Goal: Information Seeking & Learning: Learn about a topic

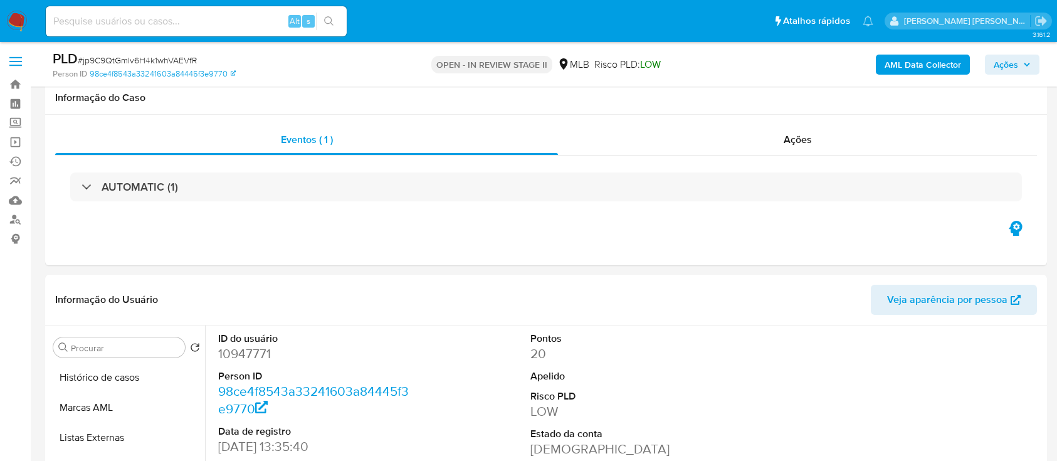
select select "10"
click at [913, 68] on b "AML Data Collector" at bounding box center [923, 65] width 76 height 20
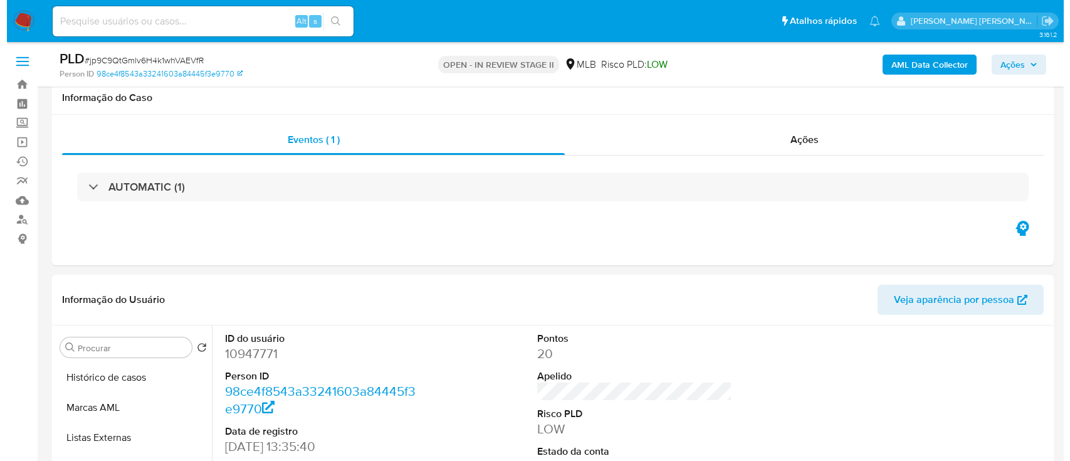
scroll to position [167, 0]
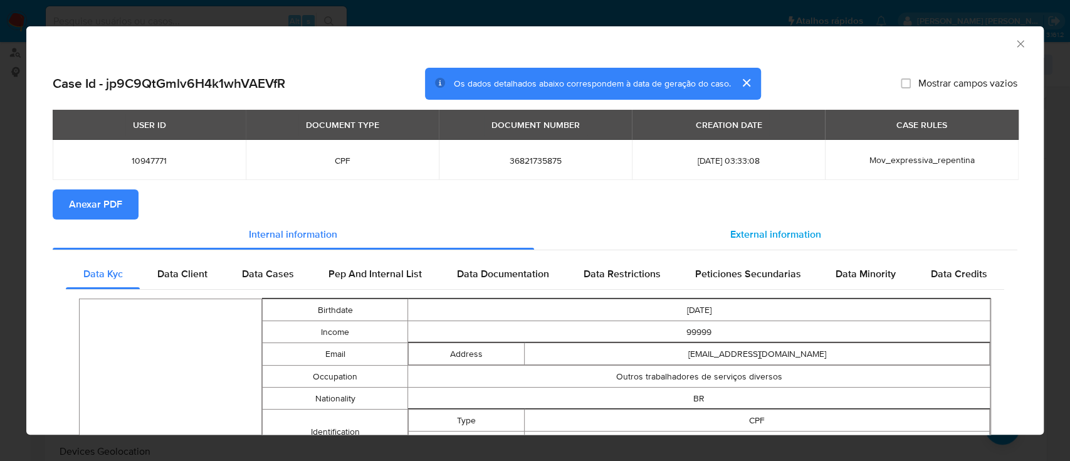
click at [750, 234] on span "External information" at bounding box center [775, 234] width 91 height 14
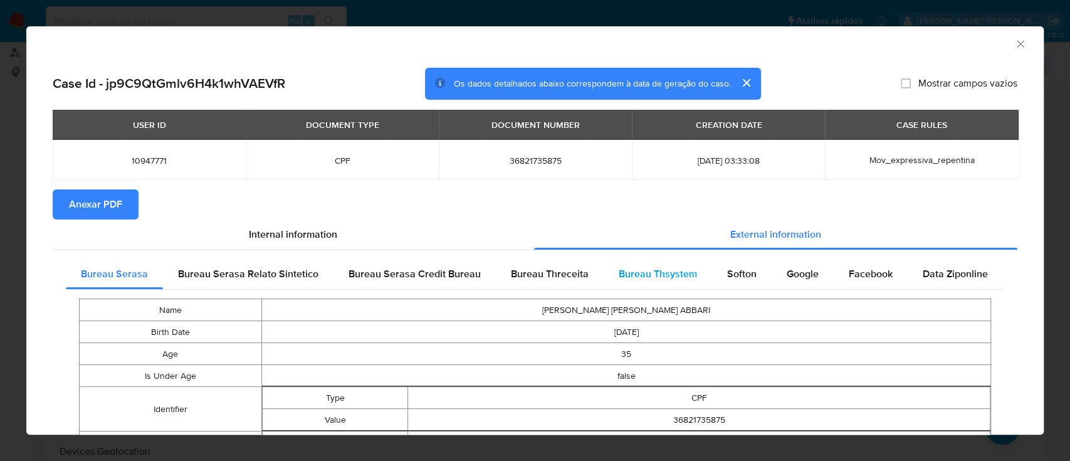
click at [632, 271] on span "Bureau Thsystem" at bounding box center [658, 273] width 78 height 14
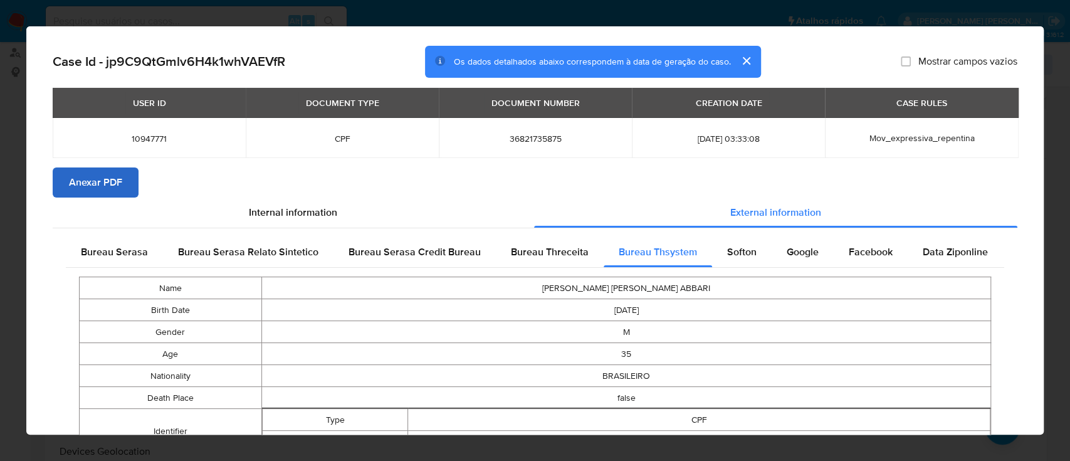
scroll to position [0, 0]
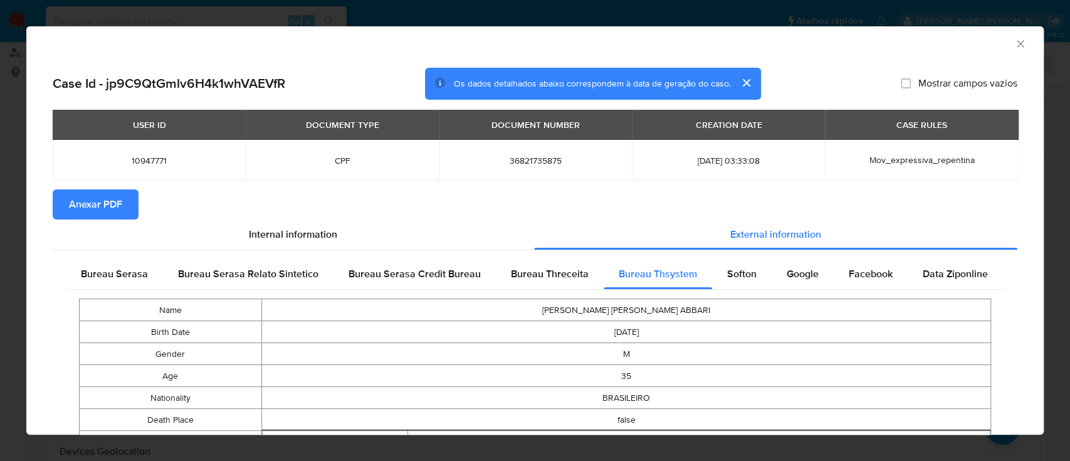
click at [91, 200] on span "Anexar PDF" at bounding box center [95, 205] width 53 height 28
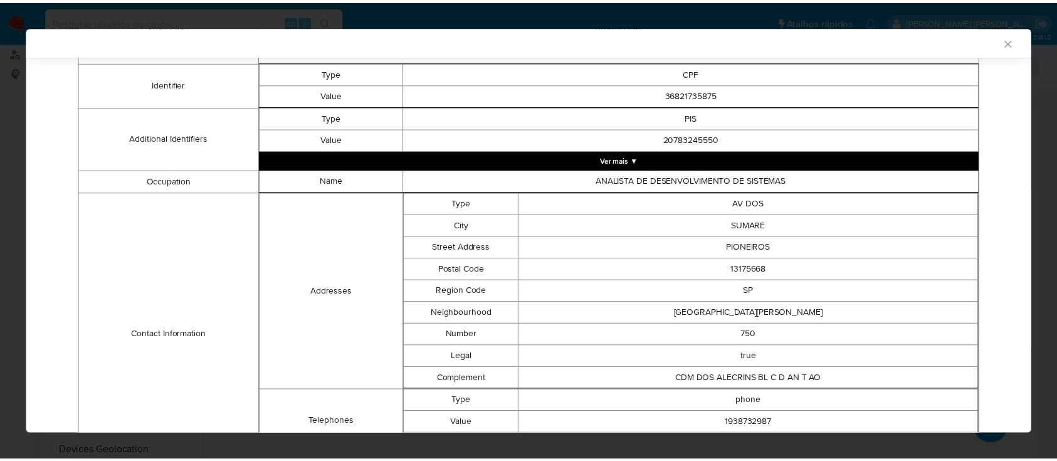
scroll to position [118, 0]
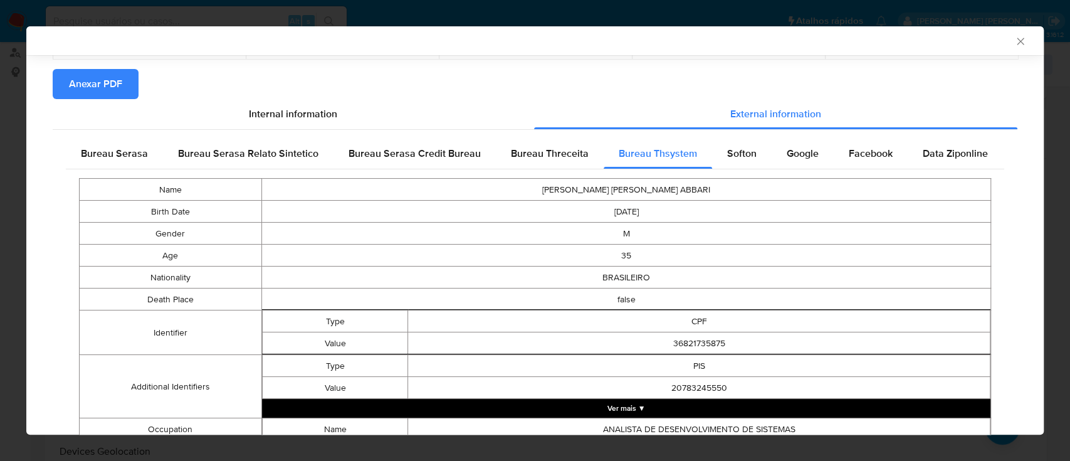
click at [1014, 38] on icon "Fechar a janela" at bounding box center [1020, 41] width 13 height 13
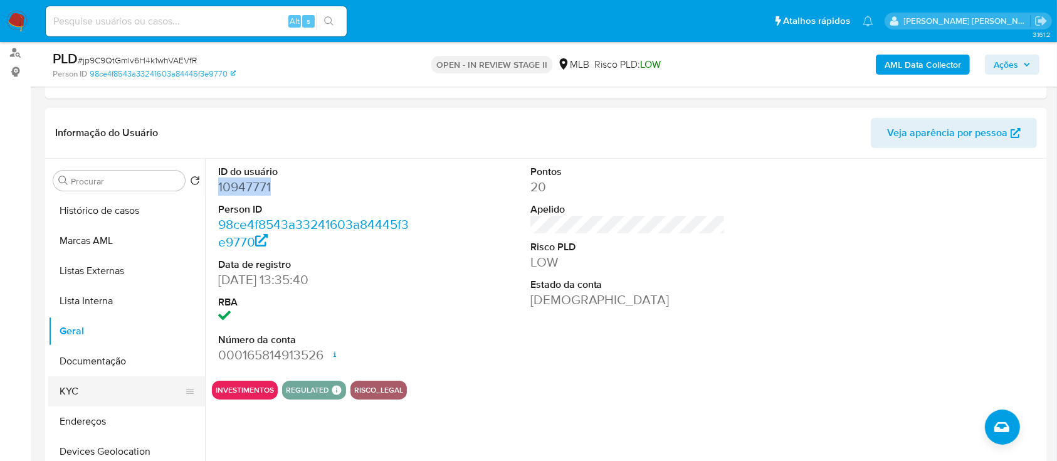
click at [110, 398] on button "KYC" at bounding box center [121, 391] width 147 height 30
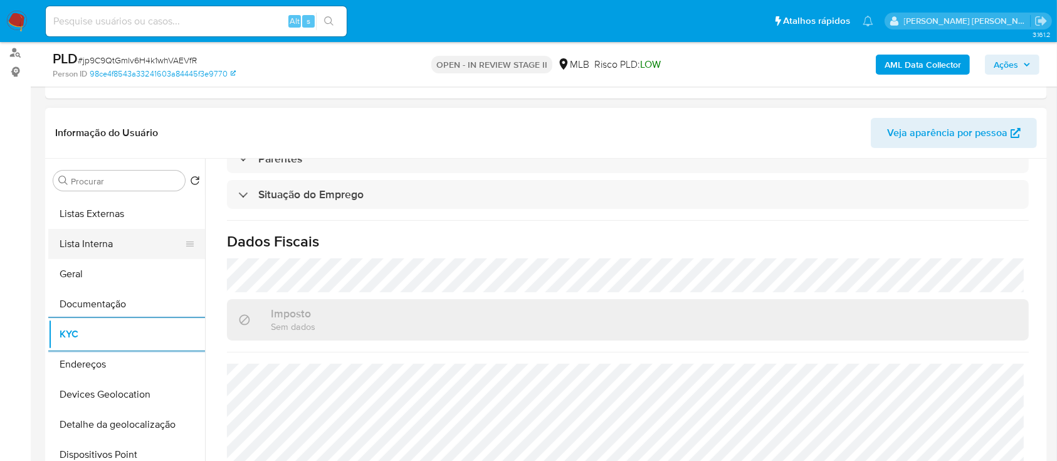
scroll to position [83, 0]
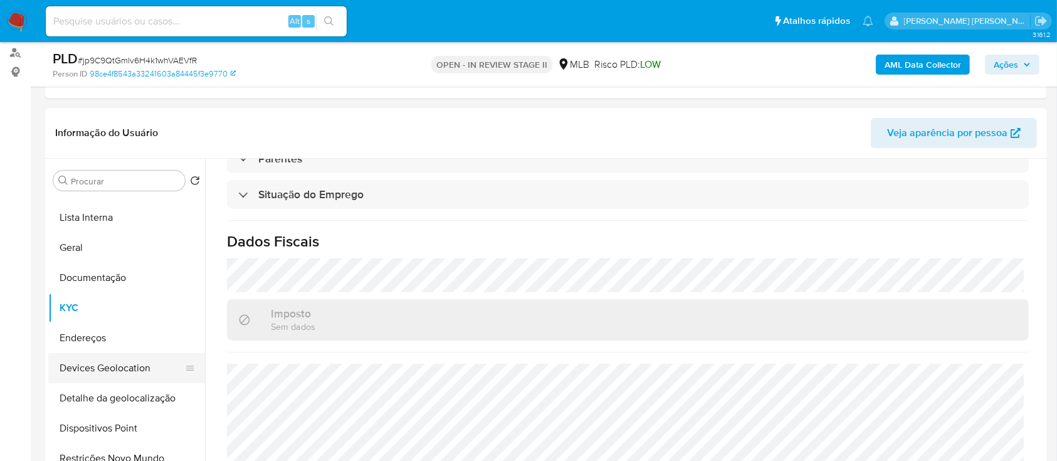
click at [141, 360] on button "Devices Geolocation" at bounding box center [121, 368] width 147 height 30
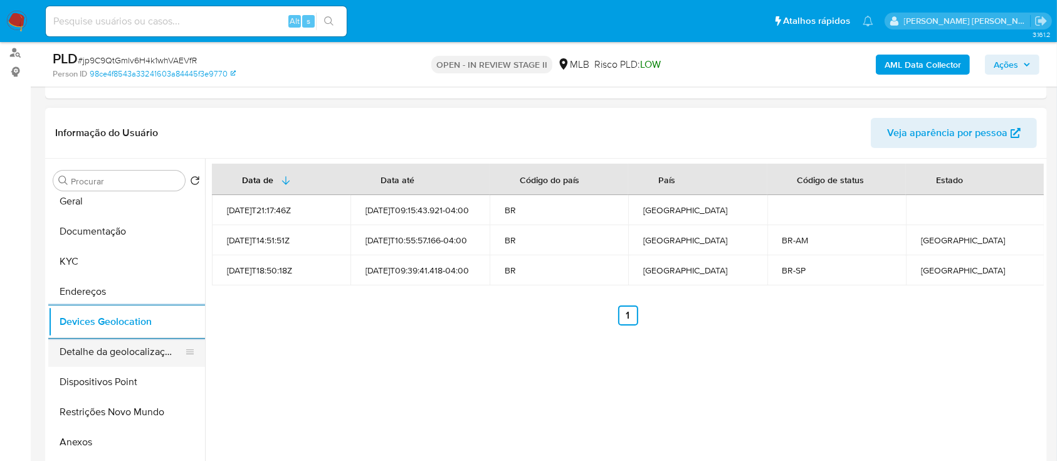
scroll to position [167, 0]
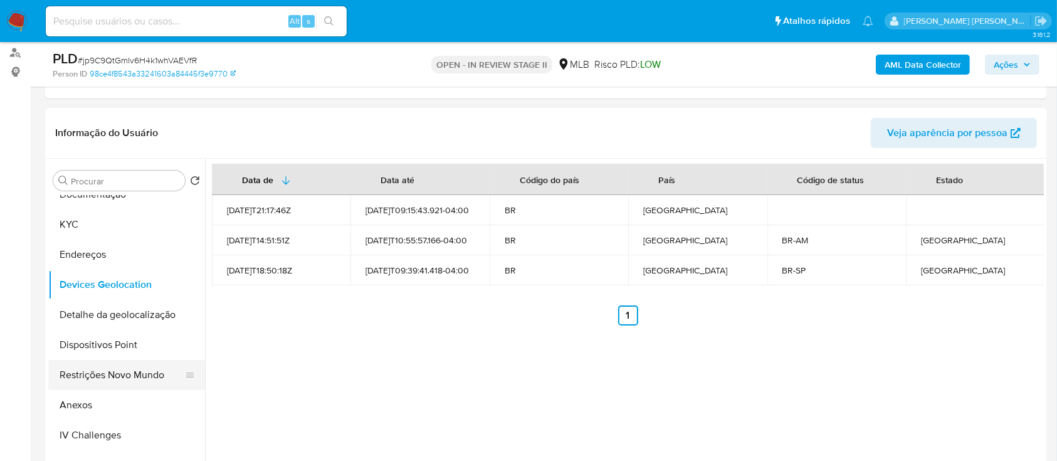
click at [135, 375] on button "Restrições Novo Mundo" at bounding box center [121, 375] width 147 height 30
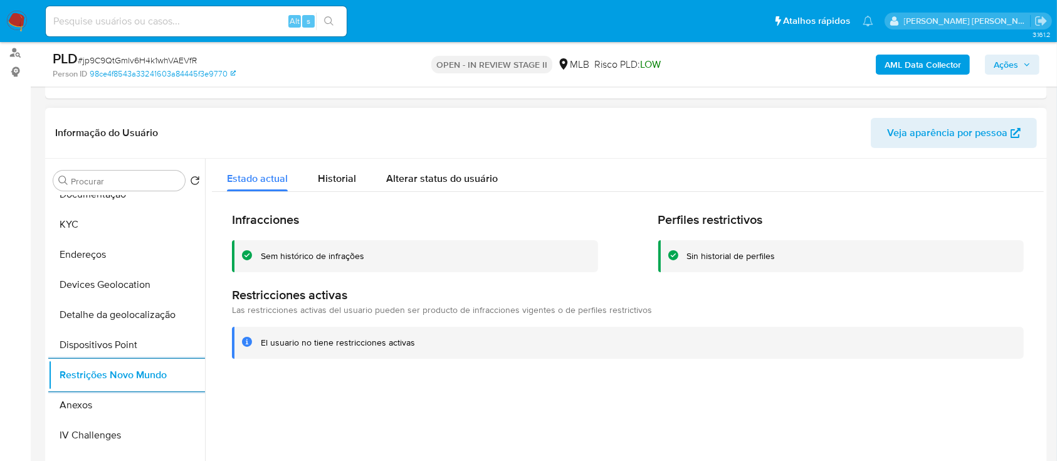
click at [311, 256] on div "Sem histórico de infrações" at bounding box center [312, 256] width 103 height 12
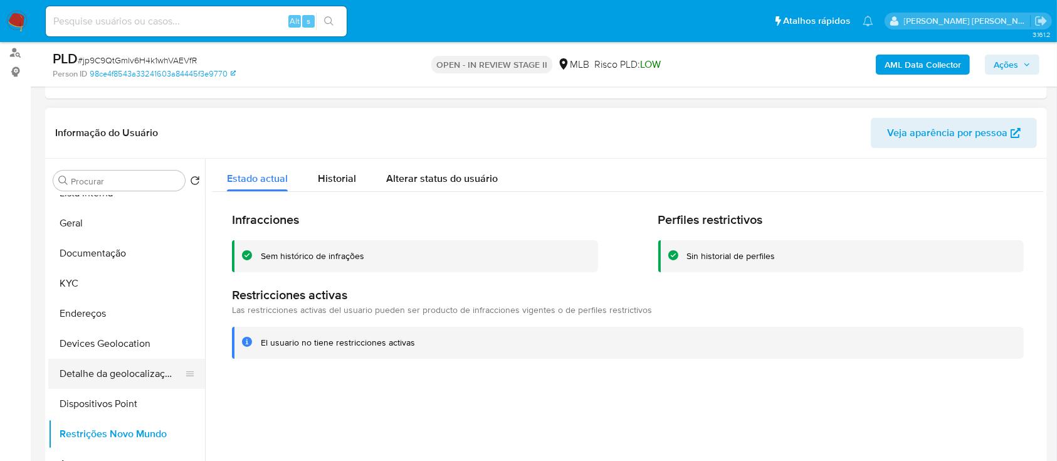
scroll to position [83, 0]
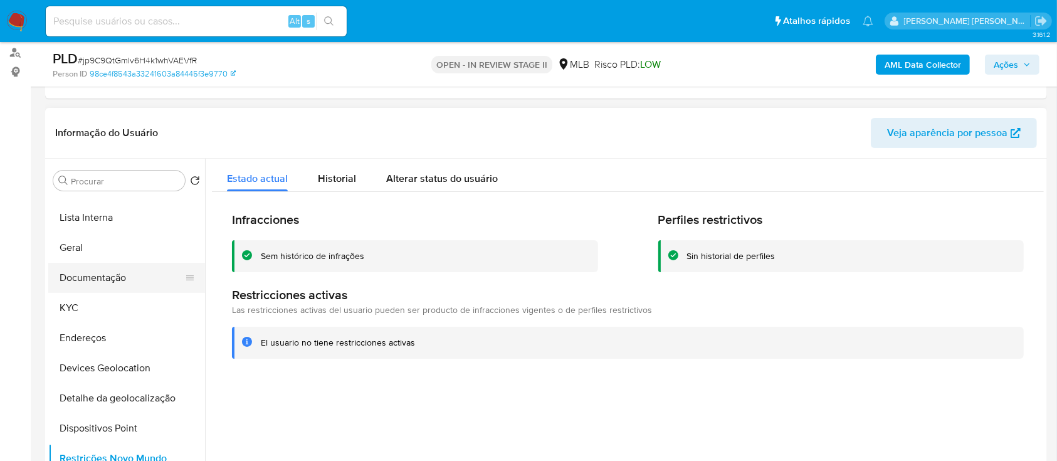
click at [132, 278] on button "Documentação" at bounding box center [121, 278] width 147 height 30
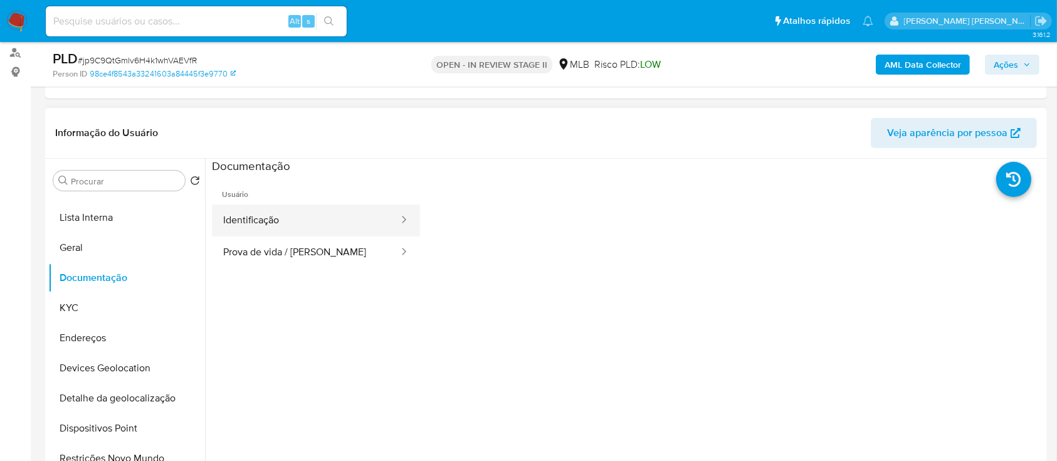
click at [290, 230] on button "Identificação" at bounding box center [306, 220] width 188 height 32
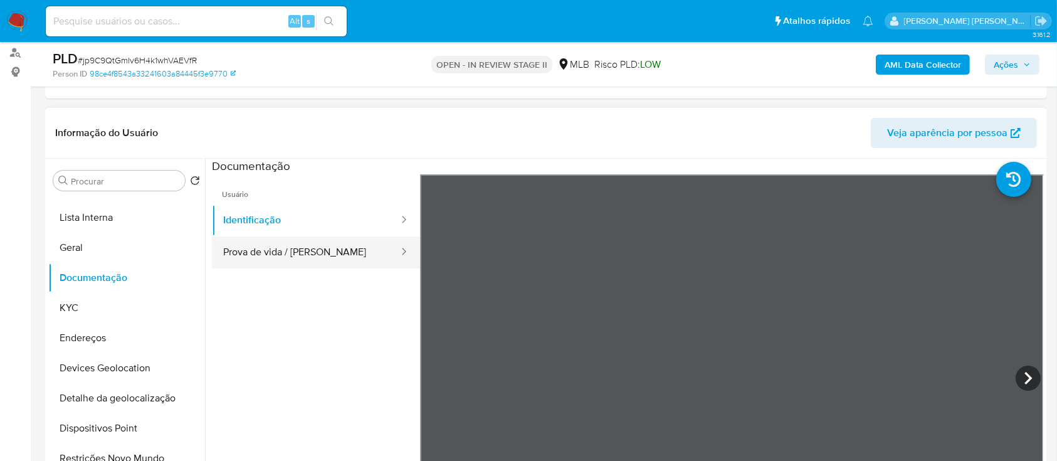
click at [356, 248] on button "Prova de vida / [PERSON_NAME]" at bounding box center [306, 252] width 188 height 32
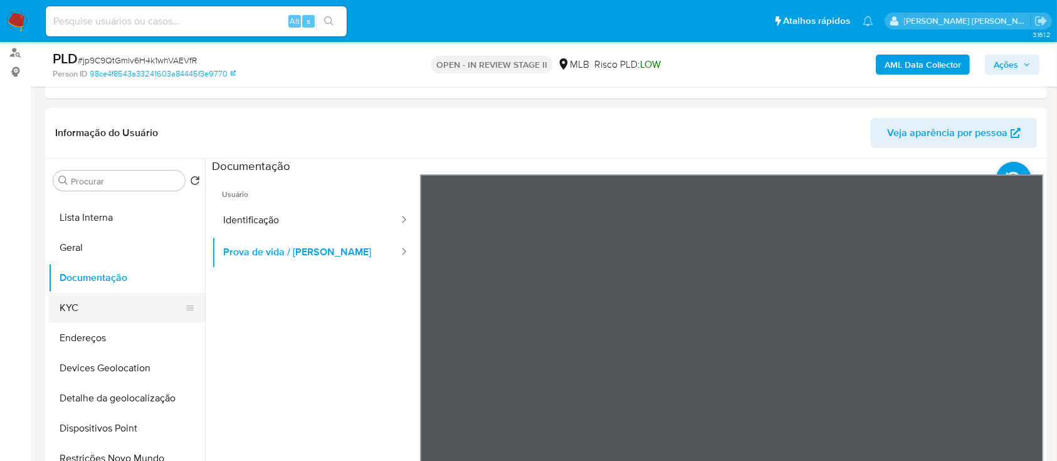
click at [122, 300] on button "KYC" at bounding box center [121, 308] width 147 height 30
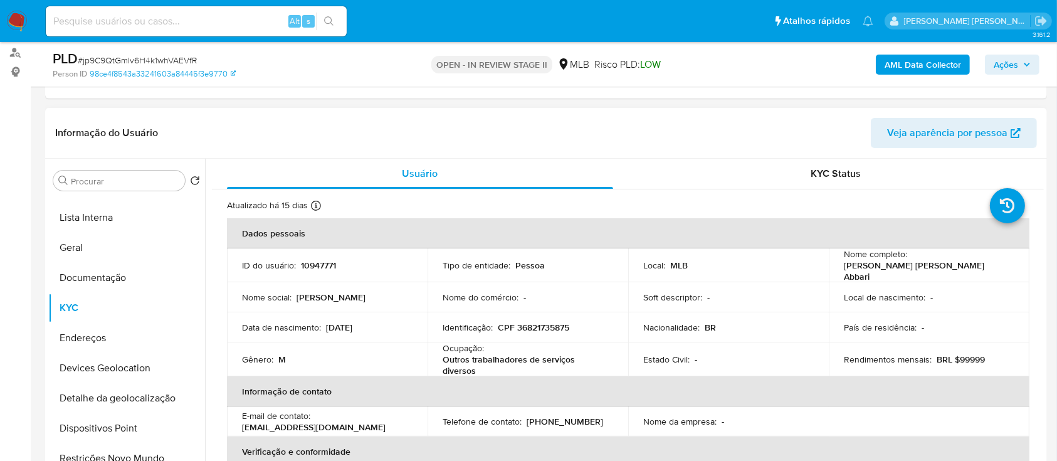
click at [877, 271] on p "[PERSON_NAME] [PERSON_NAME] Abbari" at bounding box center [926, 271] width 165 height 23
click at [878, 271] on p "[PERSON_NAME] [PERSON_NAME] Abbari" at bounding box center [926, 271] width 165 height 23
drag, startPoint x: 959, startPoint y: 269, endPoint x: 839, endPoint y: 269, distance: 119.7
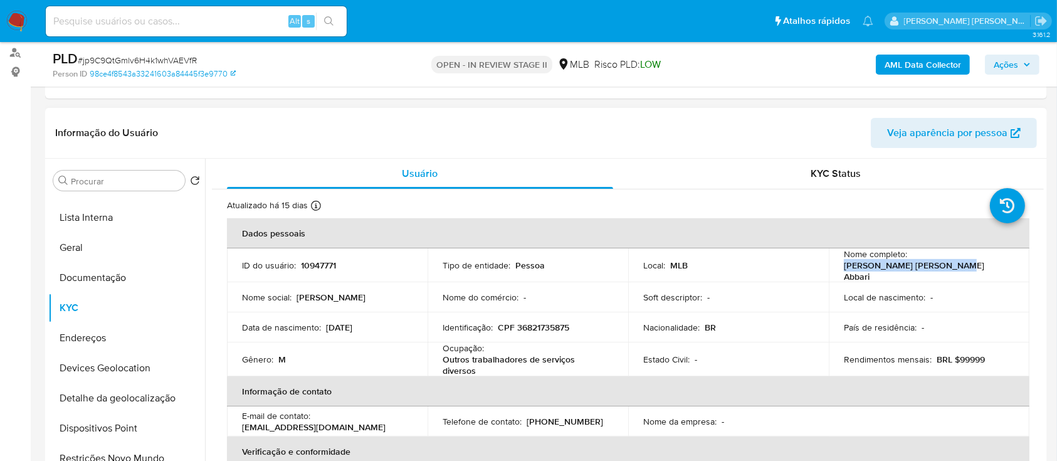
click at [844, 269] on div "Nome completo : [PERSON_NAME] [PERSON_NAME] Abbari" at bounding box center [929, 265] width 171 height 34
copy p "[PERSON_NAME] [PERSON_NAME] Abbari"
click at [530, 322] on p "CPF 36821735875" at bounding box center [533, 327] width 71 height 11
copy p "36821735875"
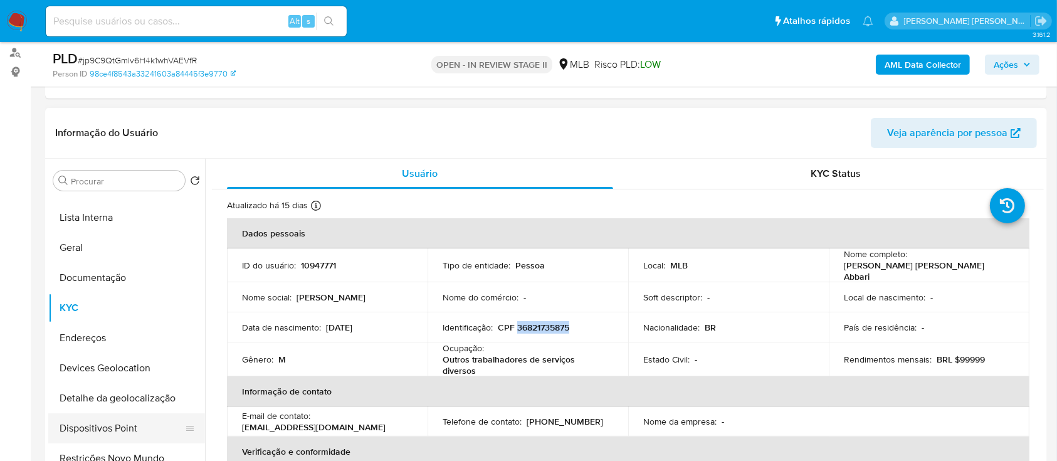
click at [115, 433] on button "Dispositivos Point" at bounding box center [121, 428] width 147 height 30
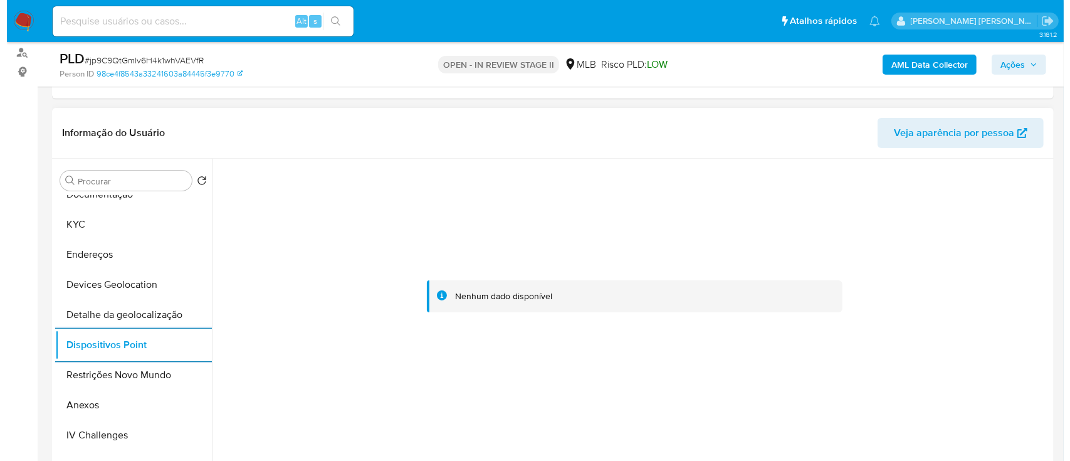
scroll to position [0, 0]
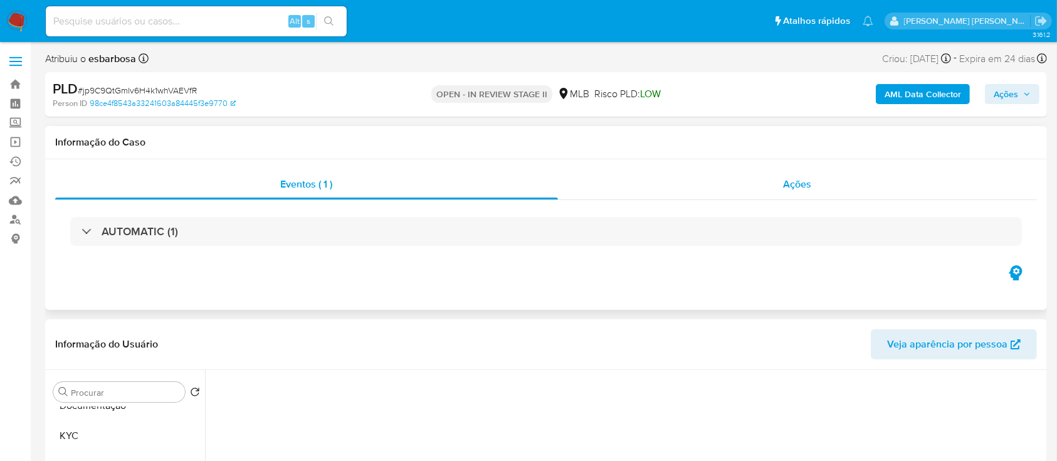
click at [715, 188] on div "Ações" at bounding box center [797, 184] width 479 height 30
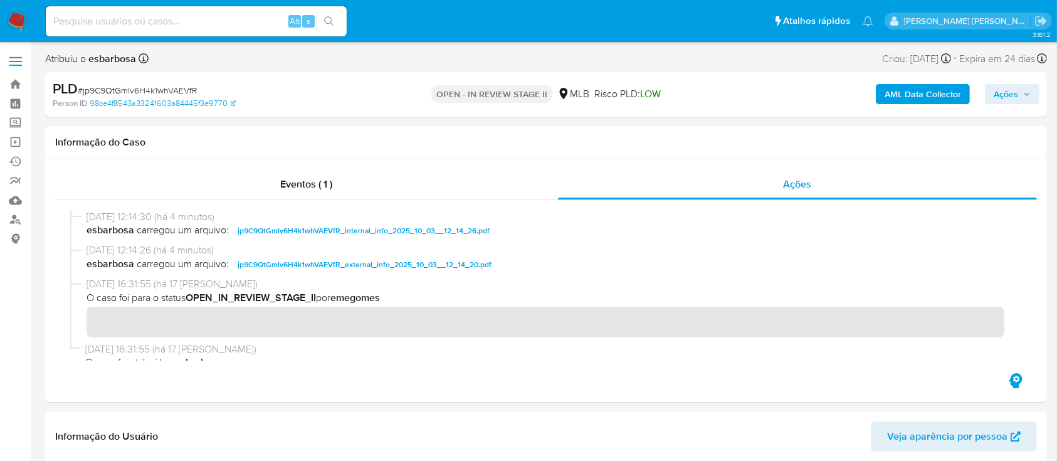
click at [901, 93] on b "AML Data Collector" at bounding box center [923, 94] width 76 height 20
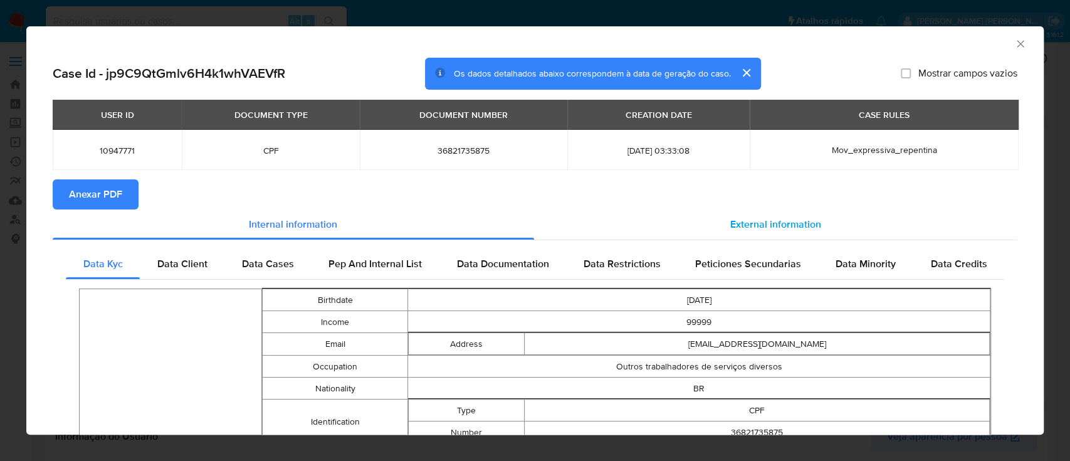
click at [757, 220] on span "External information" at bounding box center [775, 224] width 91 height 14
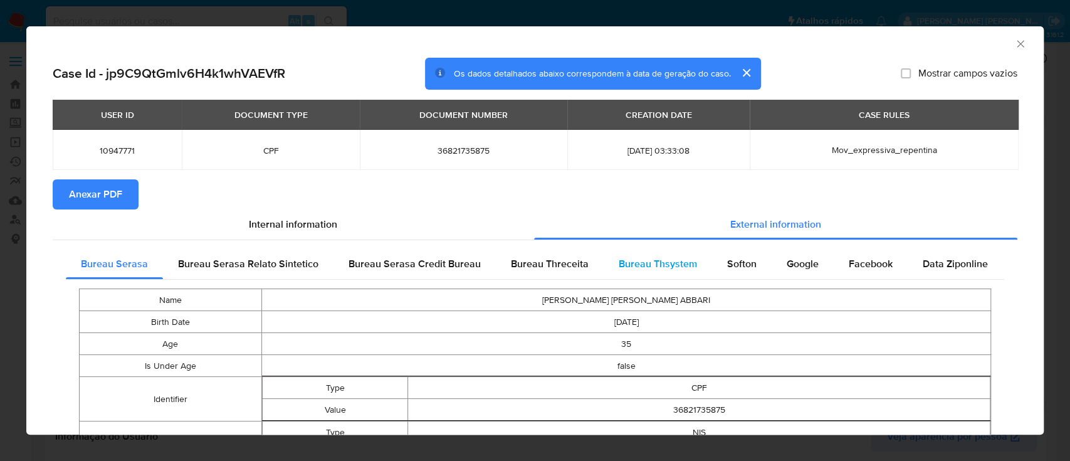
click at [666, 265] on span "Bureau Thsystem" at bounding box center [658, 263] width 78 height 14
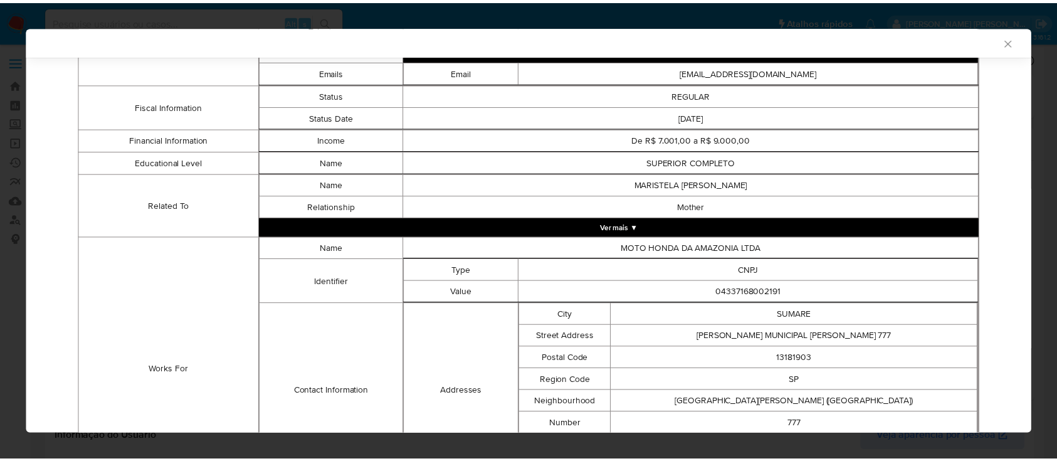
scroll to position [858, 0]
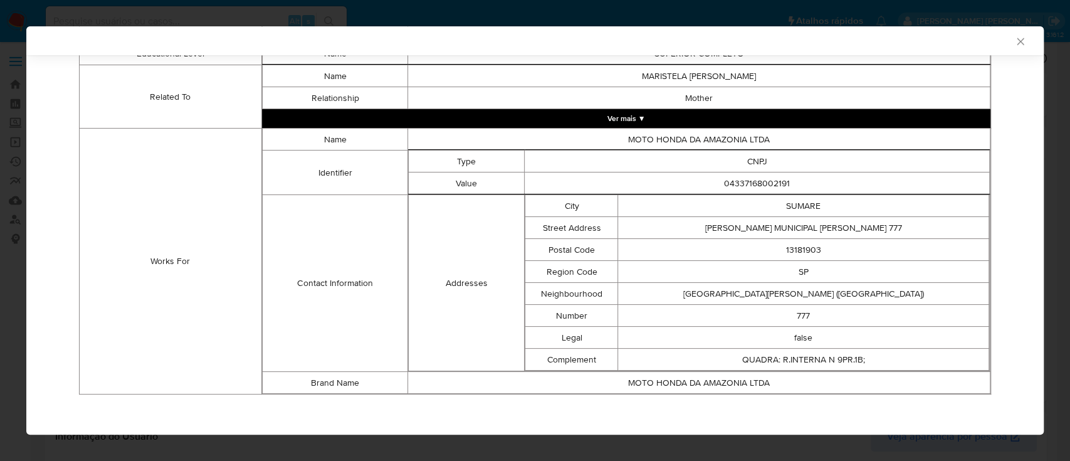
click at [1017, 40] on icon "Fechar a janela" at bounding box center [1020, 41] width 7 height 7
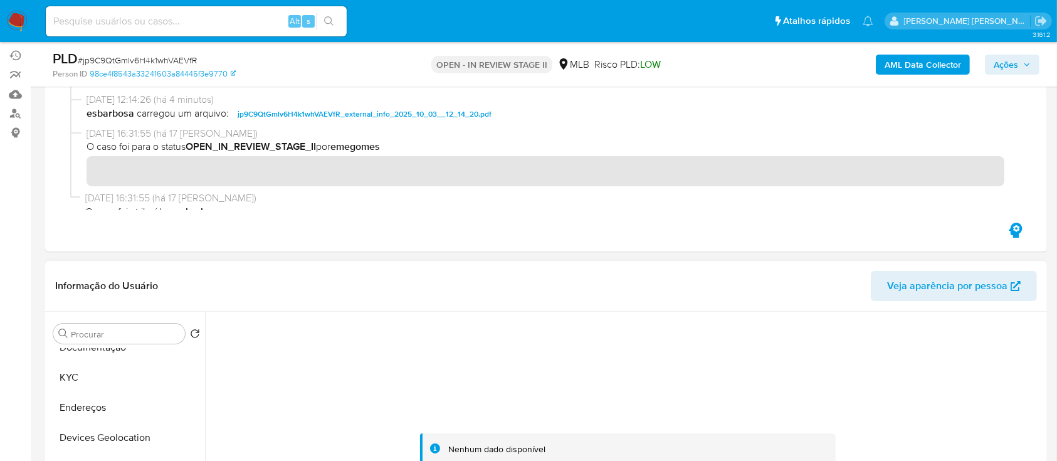
scroll to position [167, 0]
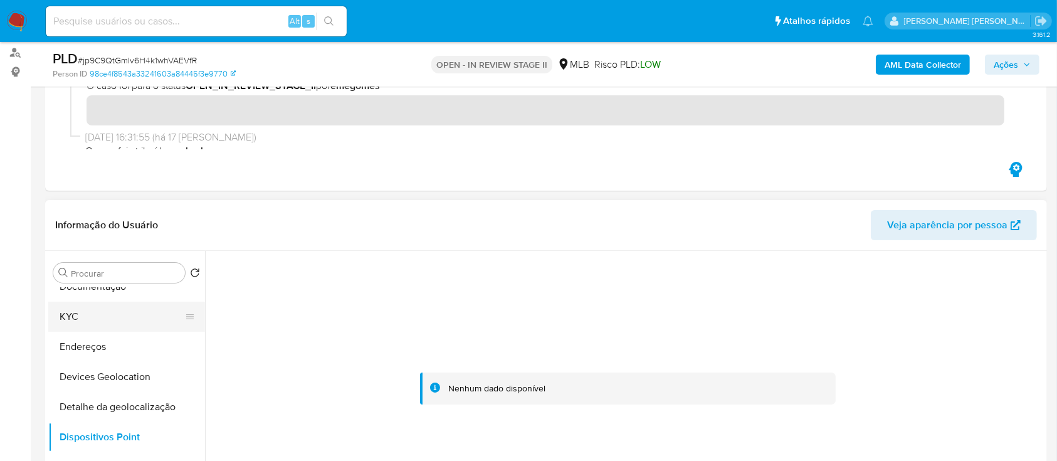
click at [115, 323] on button "KYC" at bounding box center [121, 317] width 147 height 30
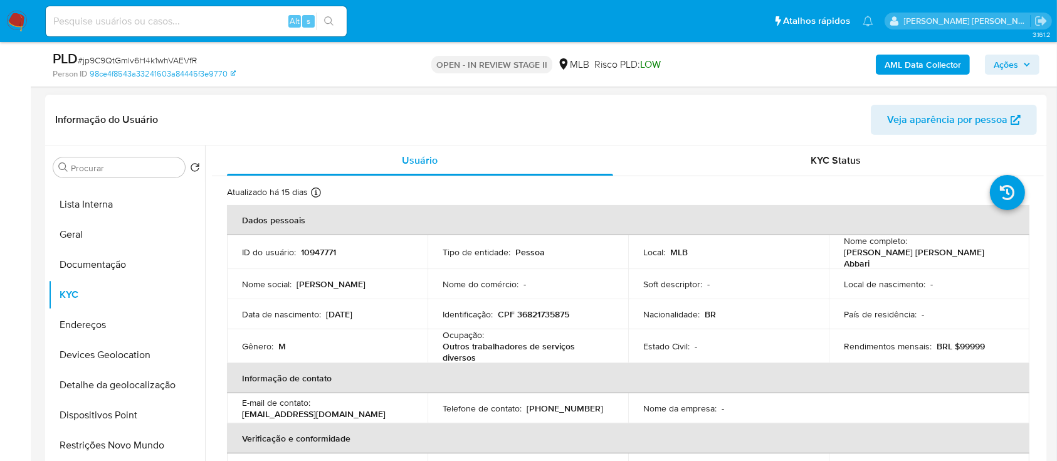
scroll to position [334, 0]
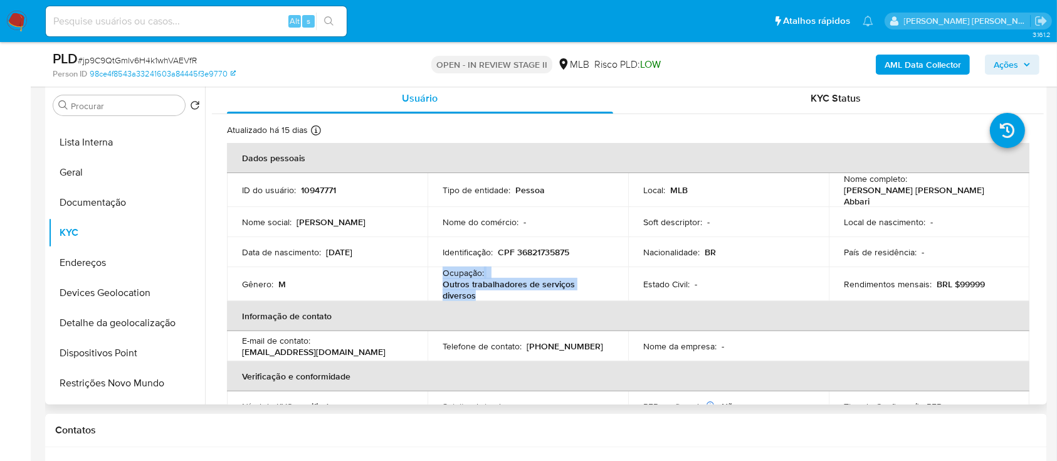
drag, startPoint x: 479, startPoint y: 294, endPoint x: 440, endPoint y: 270, distance: 45.9
click at [440, 270] on td "Ocupação : Outros trabalhadores de serviços diversos" at bounding box center [528, 284] width 201 height 34
copy div "Ocupação : Outros trabalhadores de serviços diversos"
click at [1004, 60] on span "Ações" at bounding box center [1006, 65] width 24 height 20
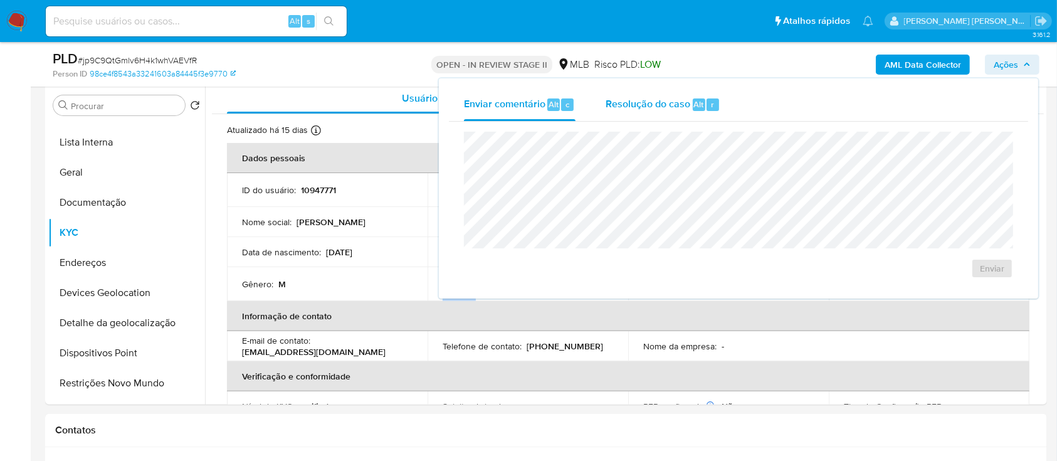
click at [662, 100] on span "Resolução do caso" at bounding box center [648, 104] width 85 height 14
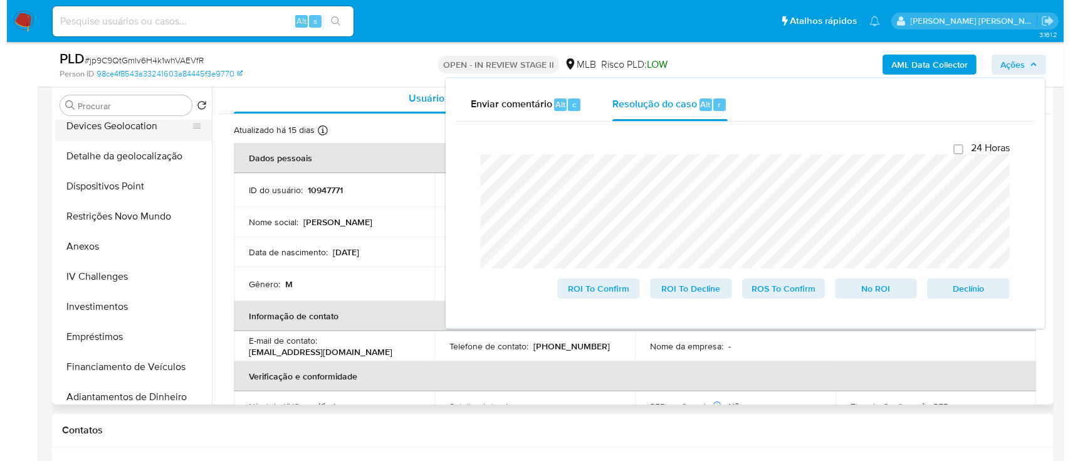
scroll to position [251, 0]
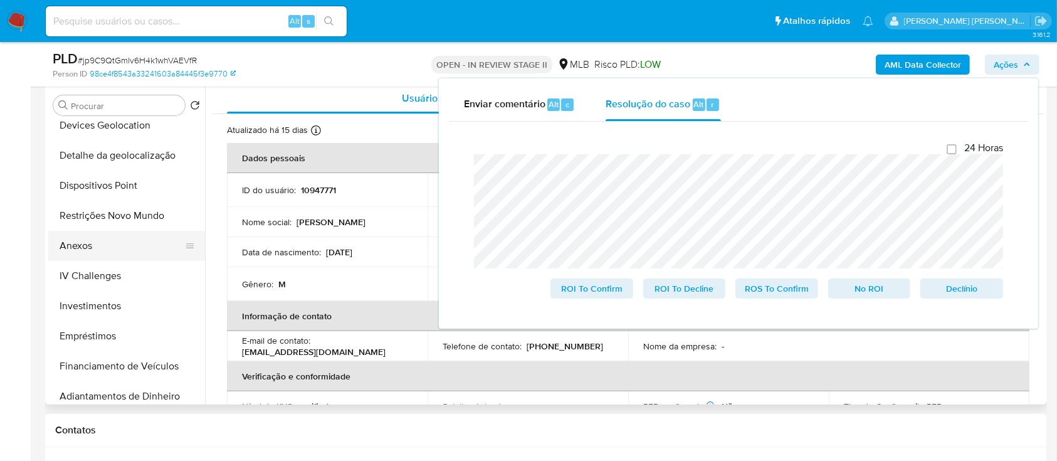
click at [103, 242] on button "Anexos" at bounding box center [121, 246] width 147 height 30
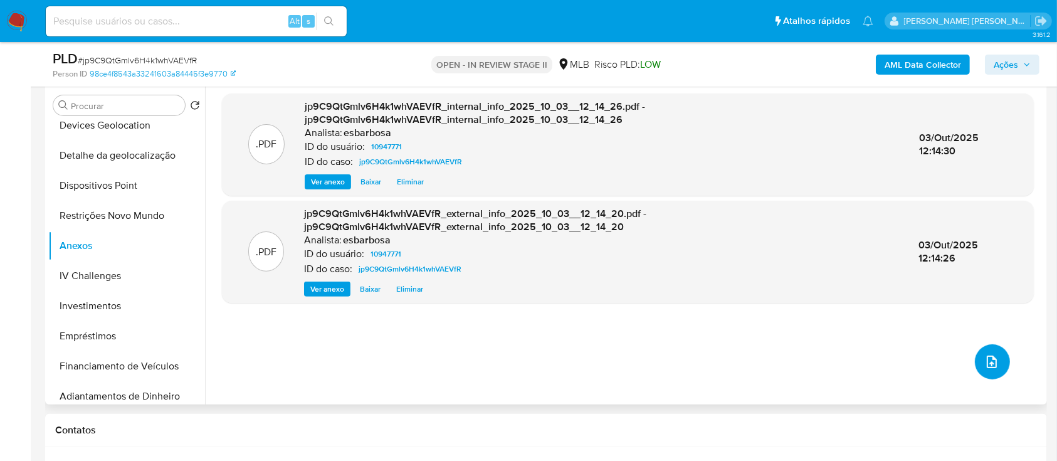
click at [985, 356] on icon "upload-file" at bounding box center [991, 361] width 15 height 15
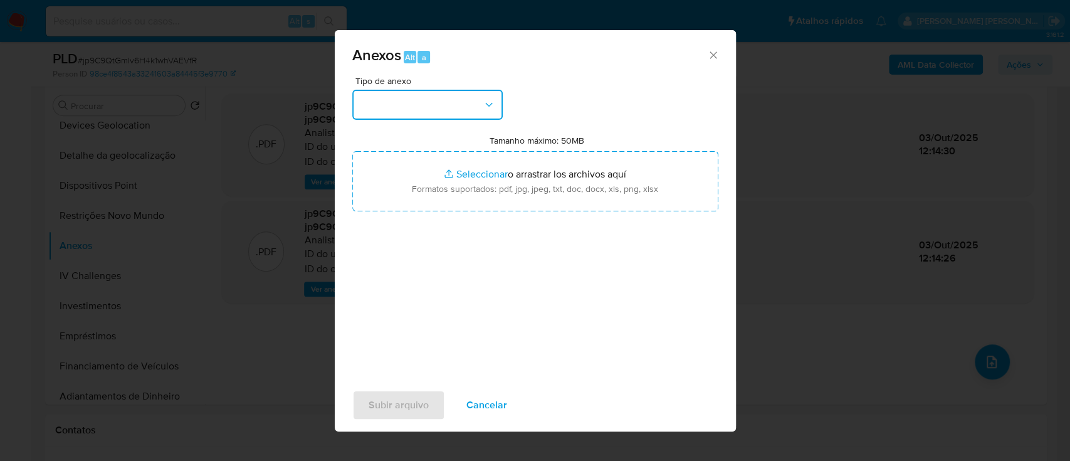
click at [378, 110] on button "button" at bounding box center [427, 105] width 150 height 30
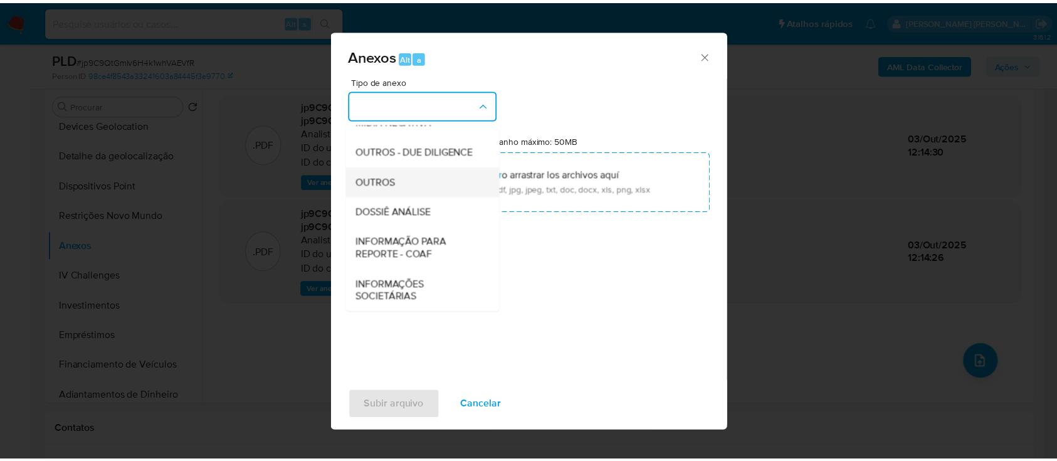
scroll to position [192, 0]
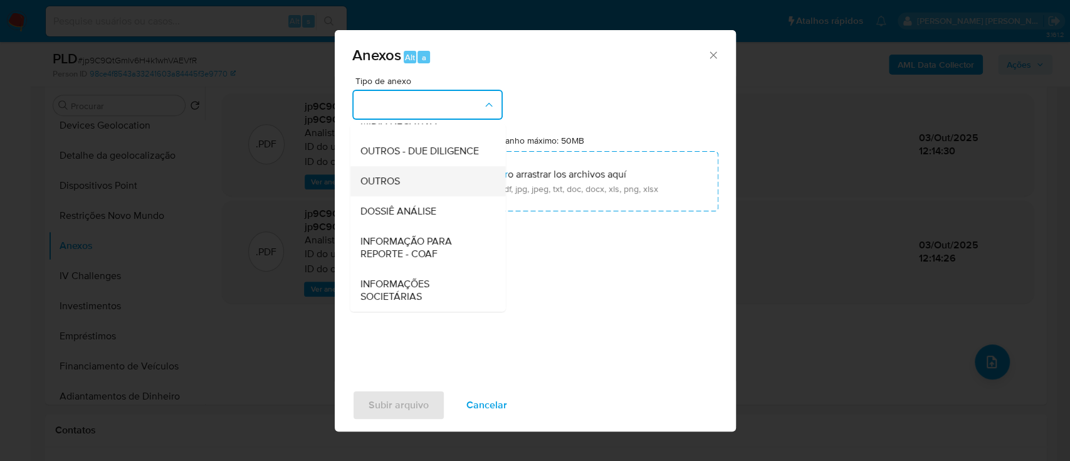
click at [389, 183] on span "OUTROS" at bounding box center [379, 181] width 39 height 13
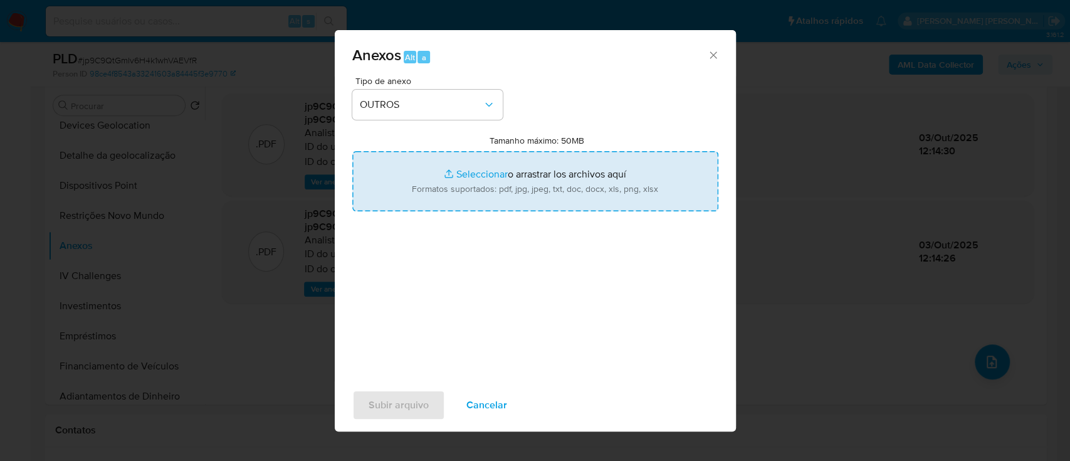
click at [481, 175] on input "Tamanho máximo: 50MB Seleccionar archivos" at bounding box center [535, 181] width 366 height 60
type input "C:\fakepath\Mulan 10947771_2025_10_02_15_08_38.xlsx"
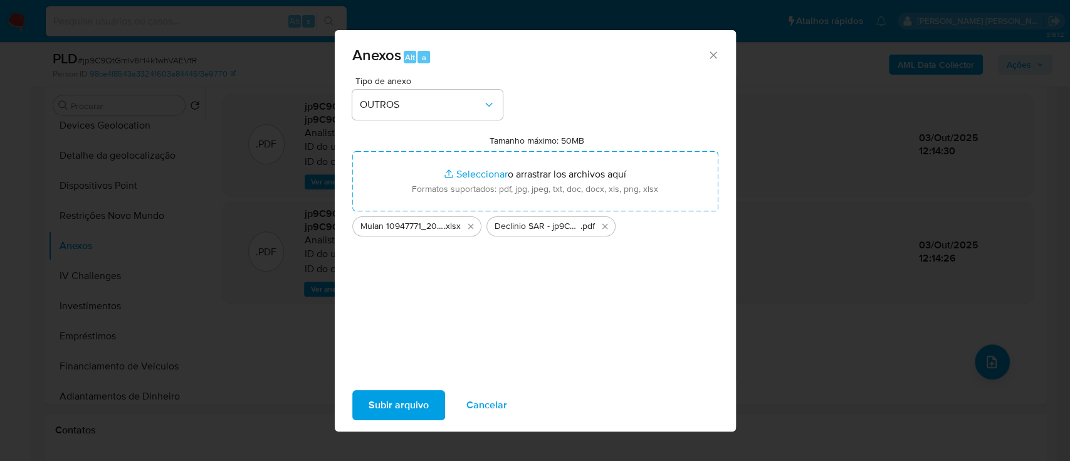
click at [396, 404] on span "Subir arquivo" at bounding box center [399, 405] width 60 height 28
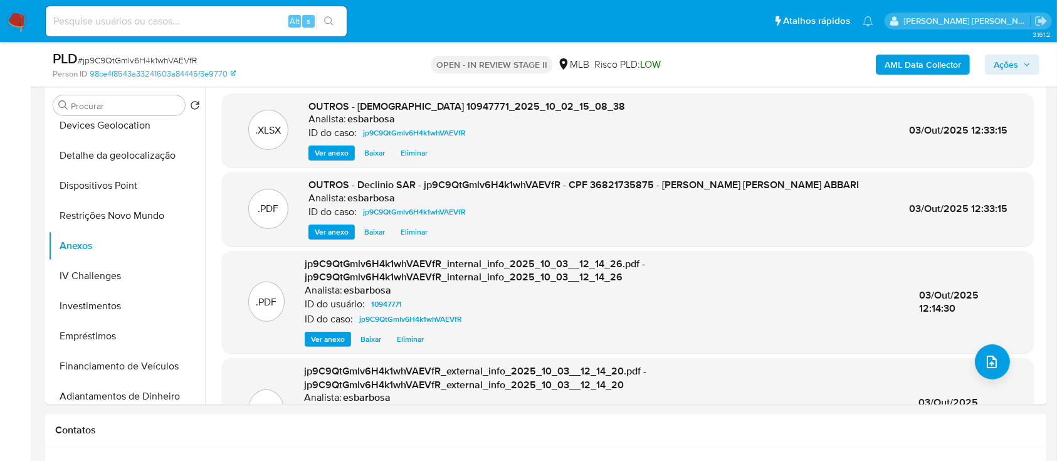
click at [1004, 69] on span "Ações" at bounding box center [1006, 65] width 24 height 20
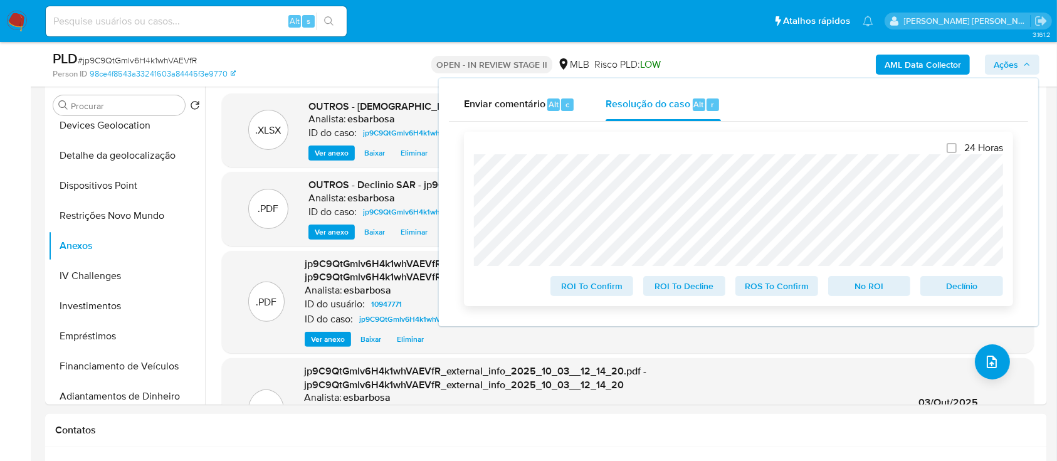
click at [878, 289] on span "No ROI" at bounding box center [869, 286] width 65 height 18
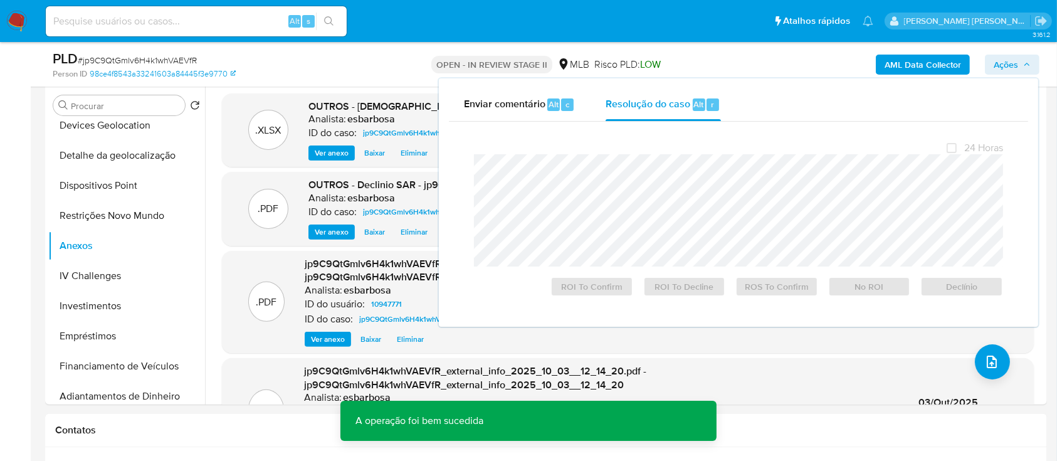
click at [123, 60] on span "# jp9C9QtGmlv6H4k1whVAEVfR" at bounding box center [137, 60] width 119 height 13
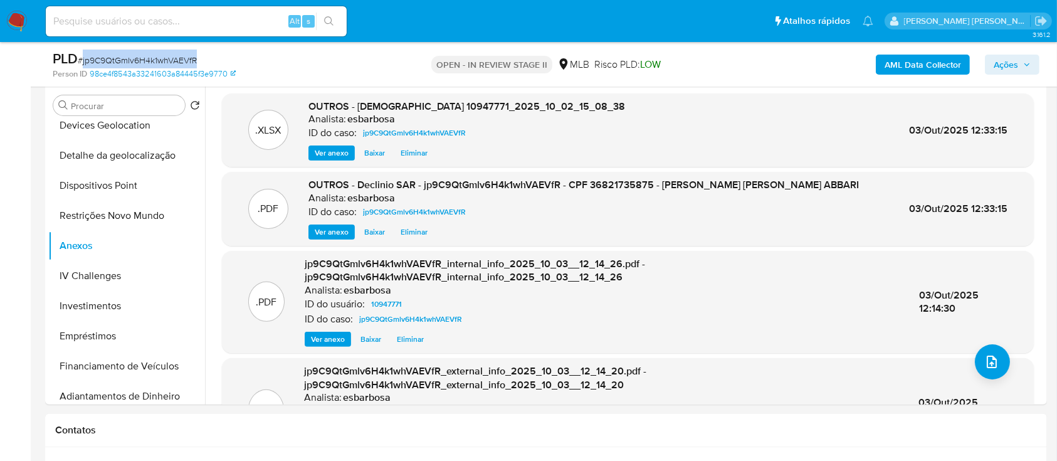
click at [123, 60] on span "# jp9C9QtGmlv6H4k1whVAEVfR" at bounding box center [137, 60] width 119 height 13
copy span "jp9C9QtGmlv6H4k1whVAEVfR"
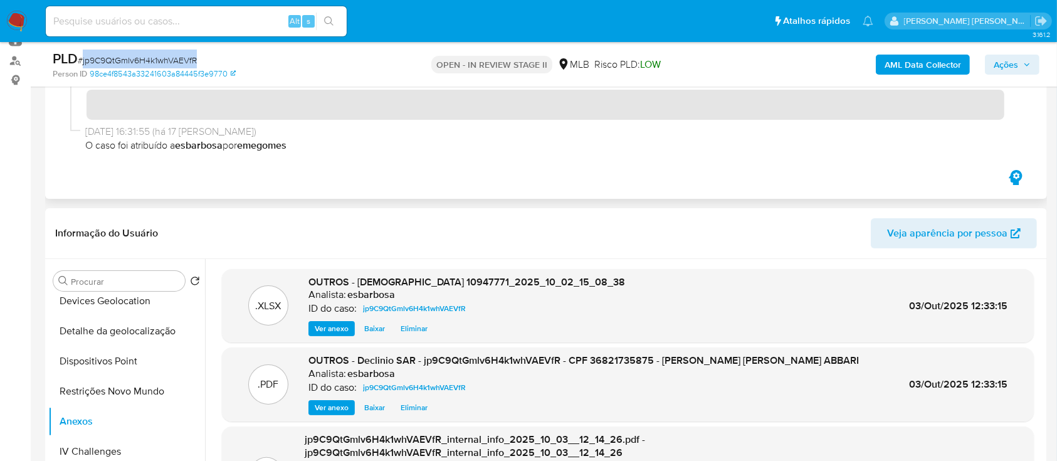
scroll to position [0, 0]
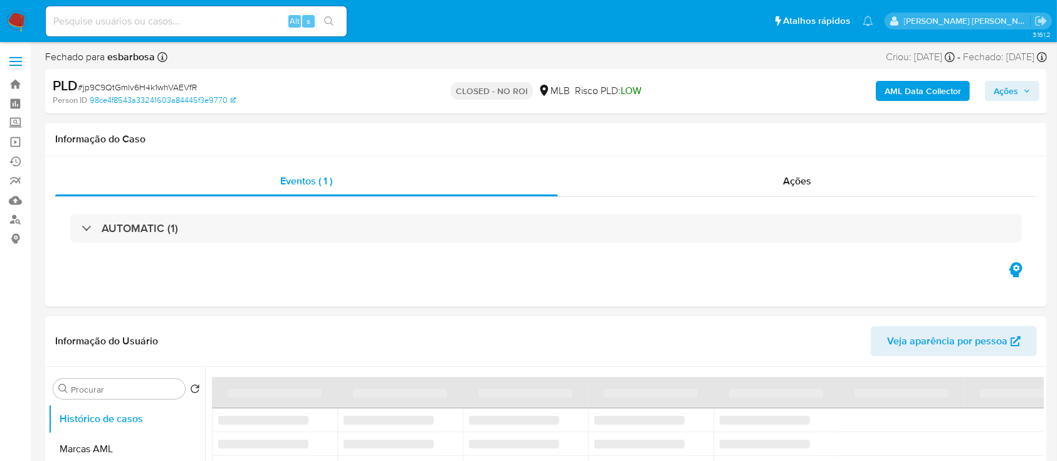
select select "10"
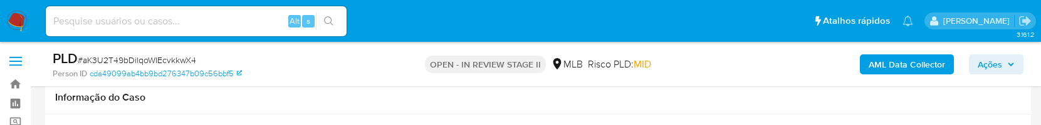
select select "10"
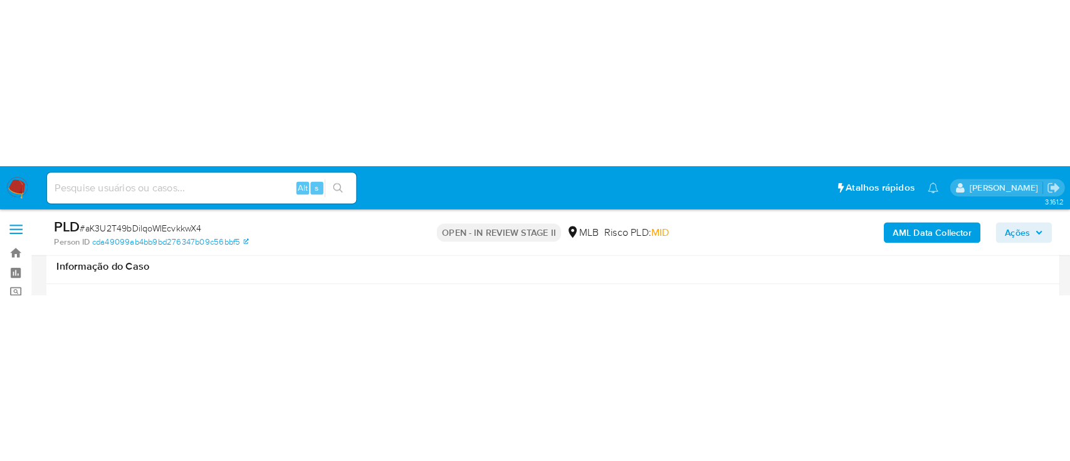
scroll to position [167, 0]
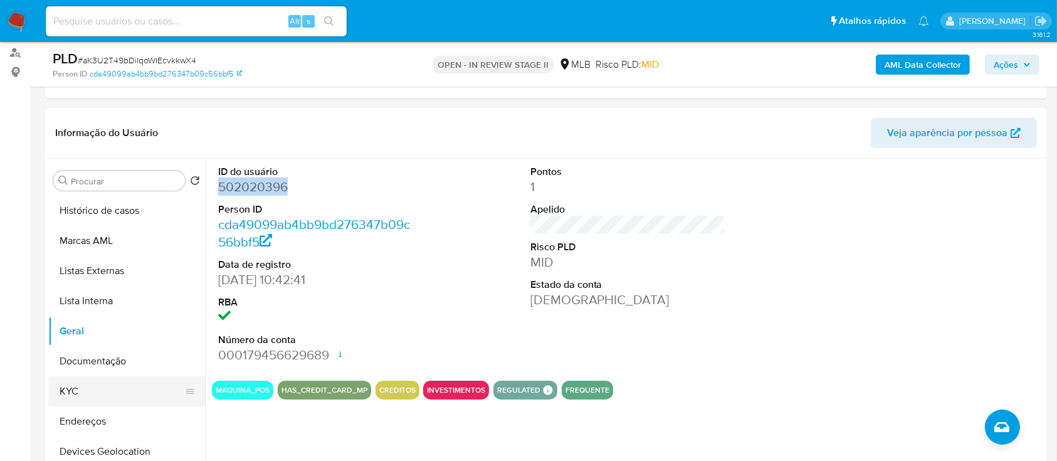
click at [80, 125] on button "KYC" at bounding box center [121, 391] width 147 height 30
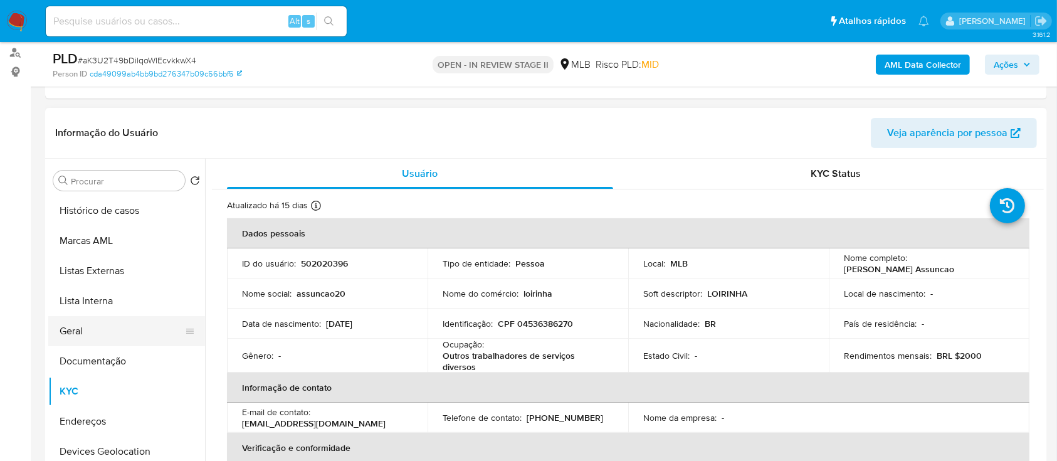
click at [92, 125] on button "Geral" at bounding box center [121, 331] width 147 height 30
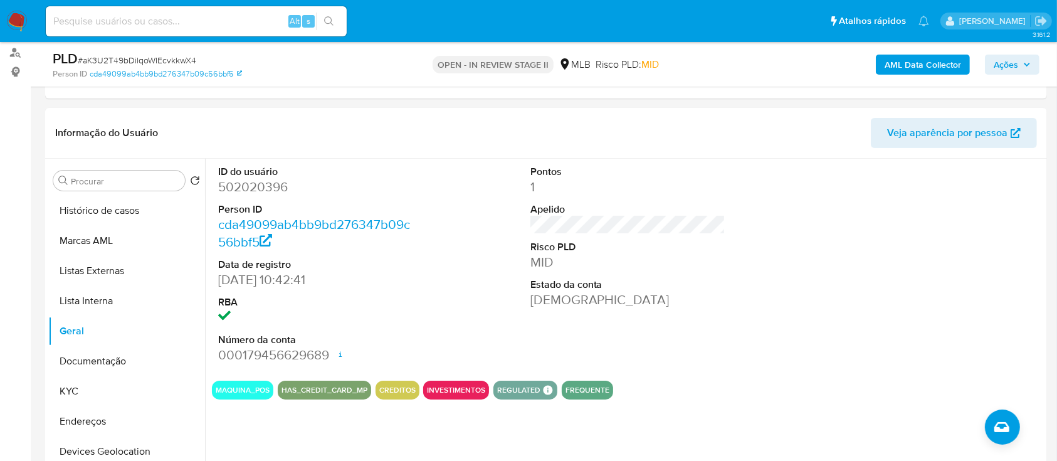
drag, startPoint x: 407, startPoint y: 341, endPoint x: 372, endPoint y: 340, distance: 35.7
click at [155, 59] on span "# aK3U2T49bDilqoWIEcvkkwX4" at bounding box center [137, 60] width 118 height 13
copy span "aK3U2T49bDilqoWIEcvkkwX4"
click at [77, 125] on button "KYC" at bounding box center [121, 391] width 147 height 30
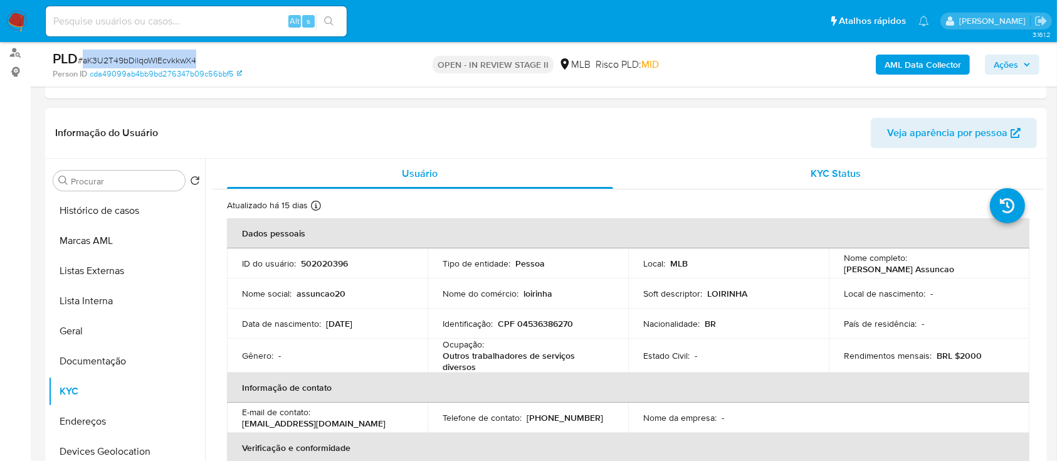
click at [791, 125] on div "KYC Status" at bounding box center [836, 174] width 386 height 30
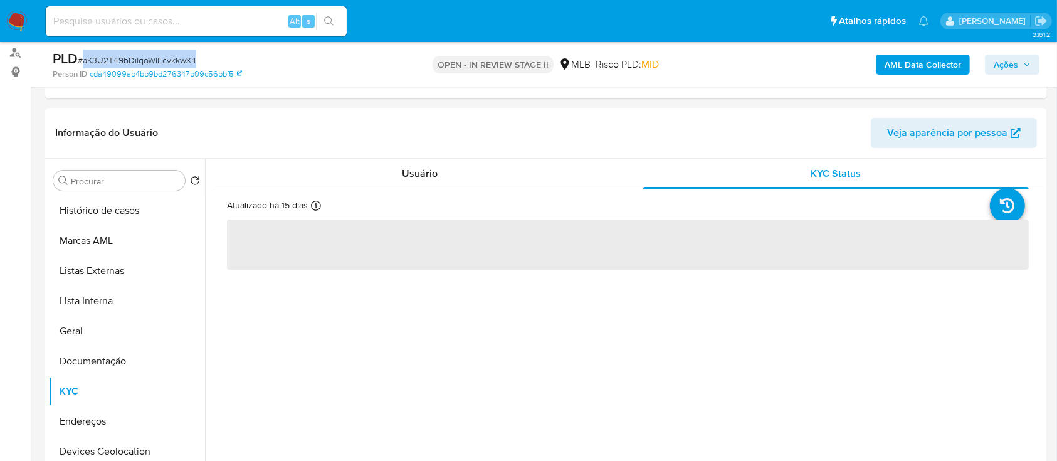
click at [901, 68] on b "AML Data Collector" at bounding box center [923, 65] width 76 height 20
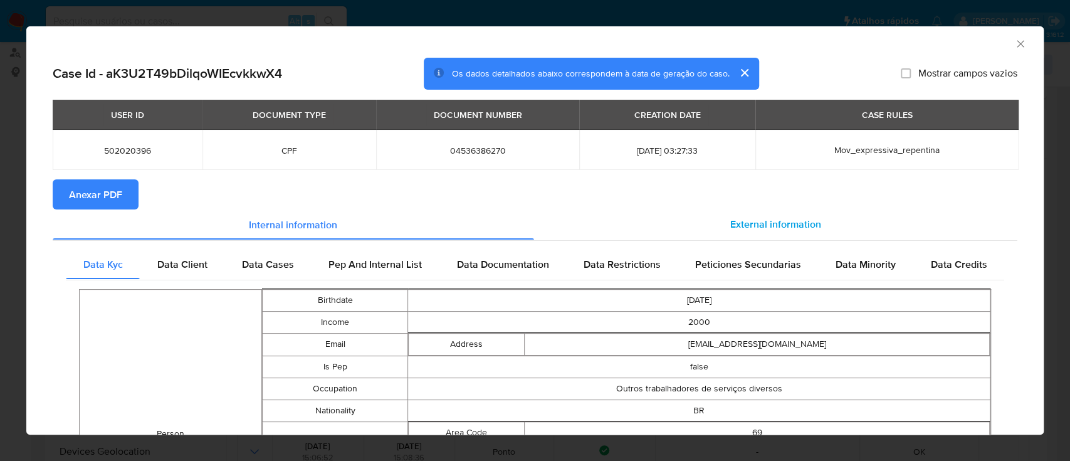
click at [775, 125] on span "External information" at bounding box center [775, 224] width 91 height 14
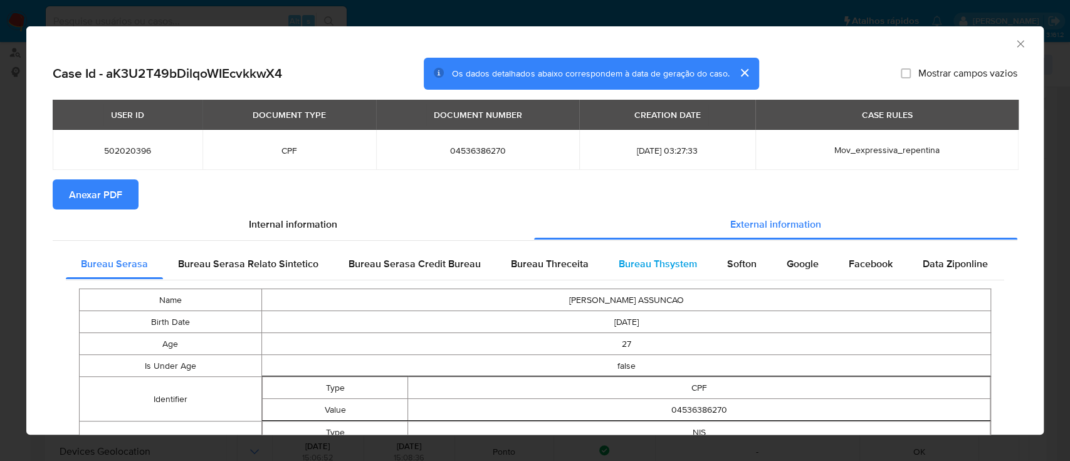
click at [668, 125] on span "Bureau Thsystem" at bounding box center [658, 263] width 78 height 14
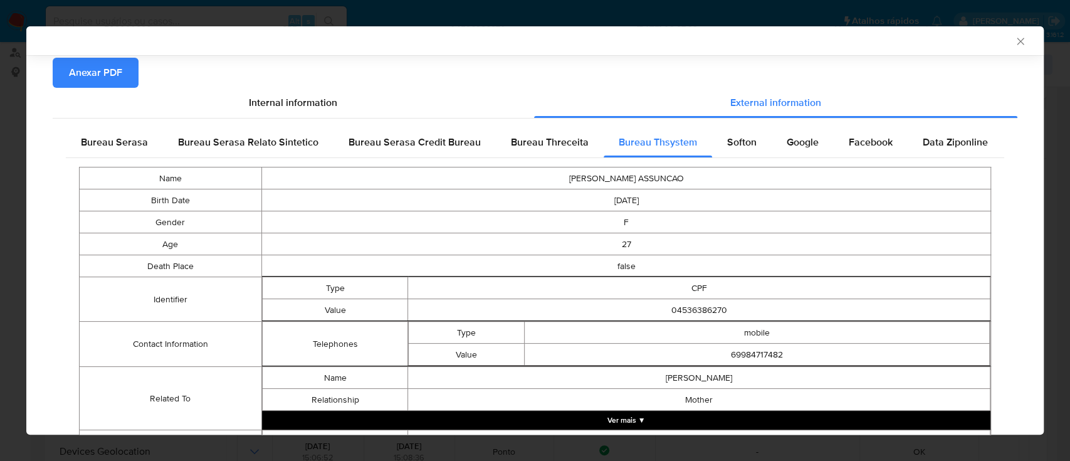
scroll to position [291, 0]
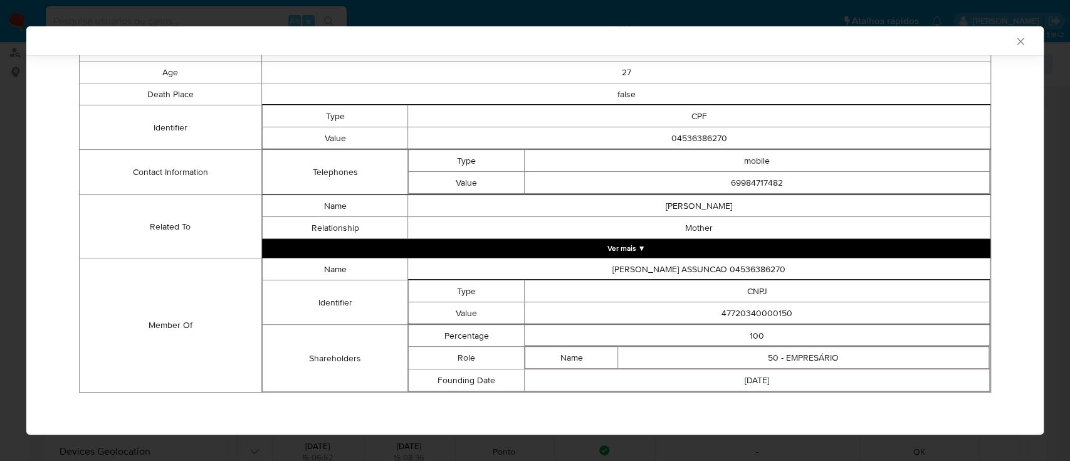
click at [732, 125] on td "47720340000150" at bounding box center [757, 313] width 465 height 22
copy td "47720340000150"
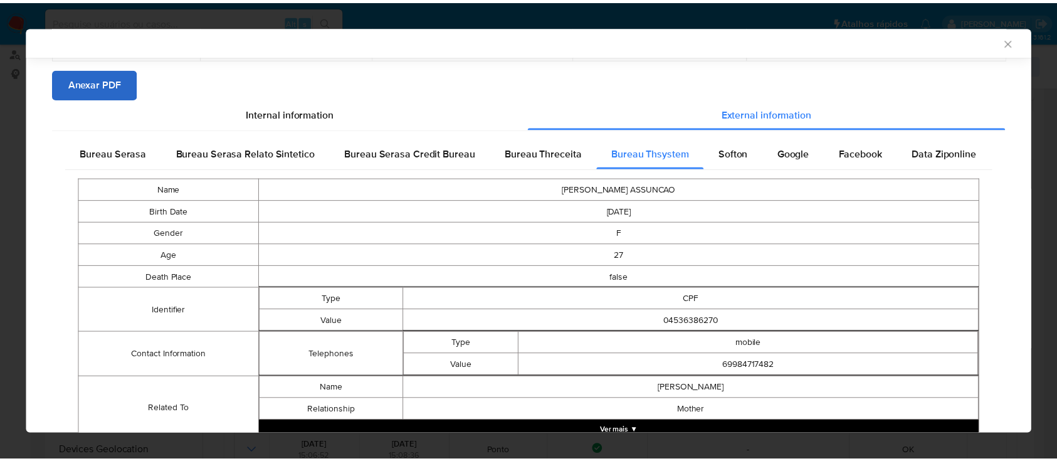
scroll to position [40, 0]
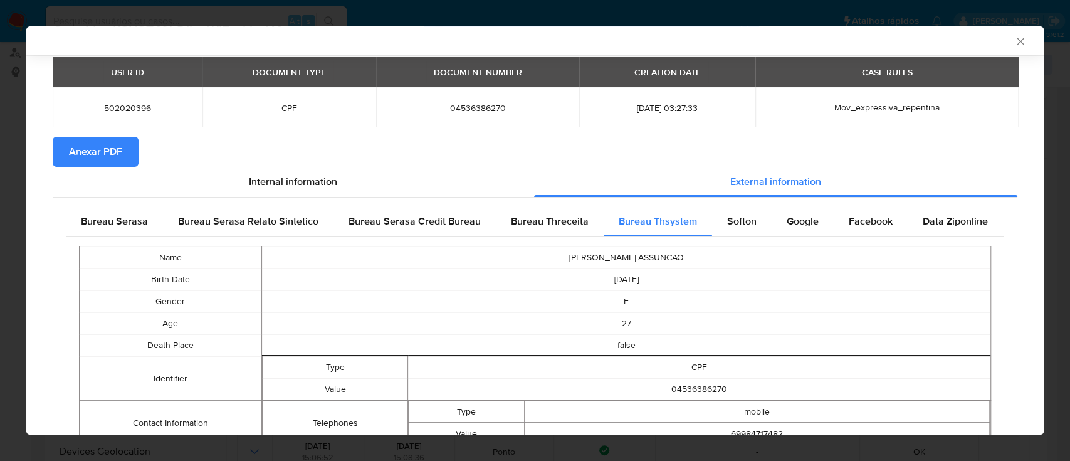
click at [113, 125] on span "Anexar PDF" at bounding box center [95, 152] width 53 height 28
click at [1017, 41] on icon "Fechar a janela" at bounding box center [1020, 41] width 7 height 7
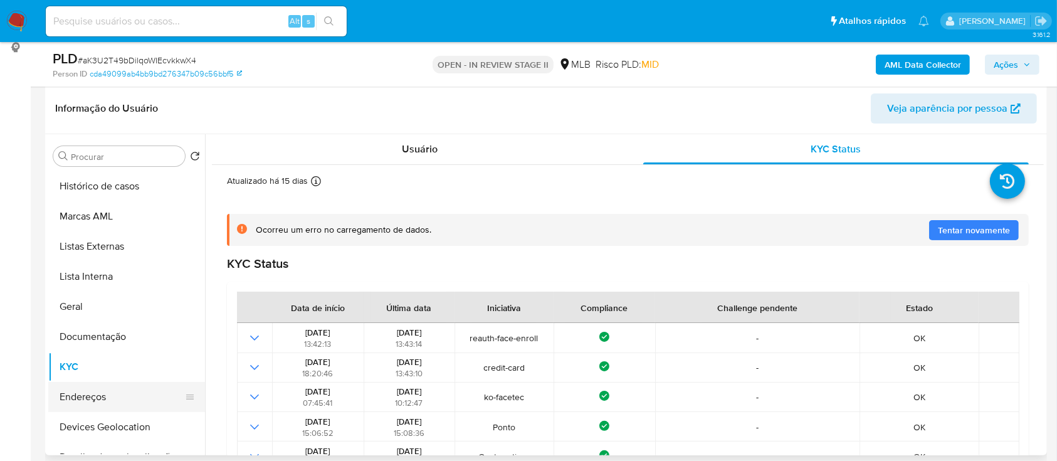
scroll to position [167, 0]
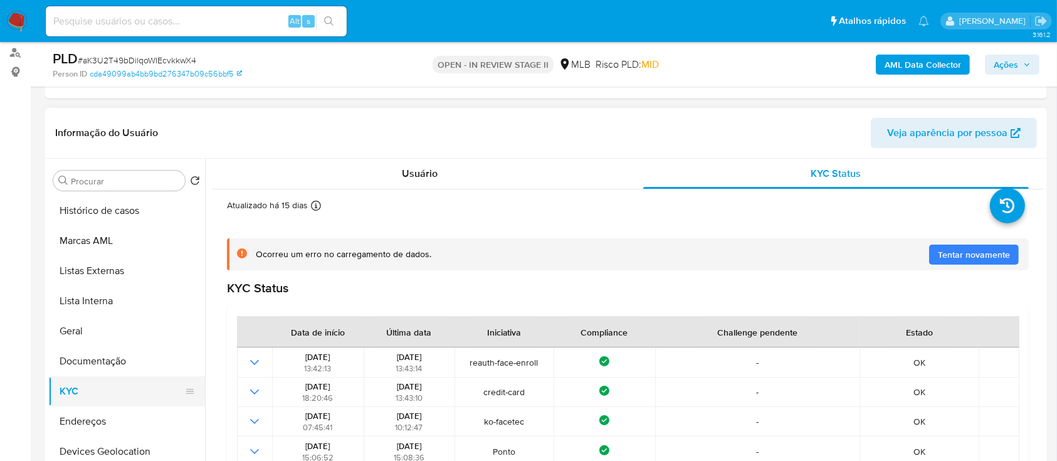
click at [99, 125] on button "KYC" at bounding box center [121, 391] width 147 height 30
click at [422, 125] on span "Usuário" at bounding box center [420, 173] width 36 height 14
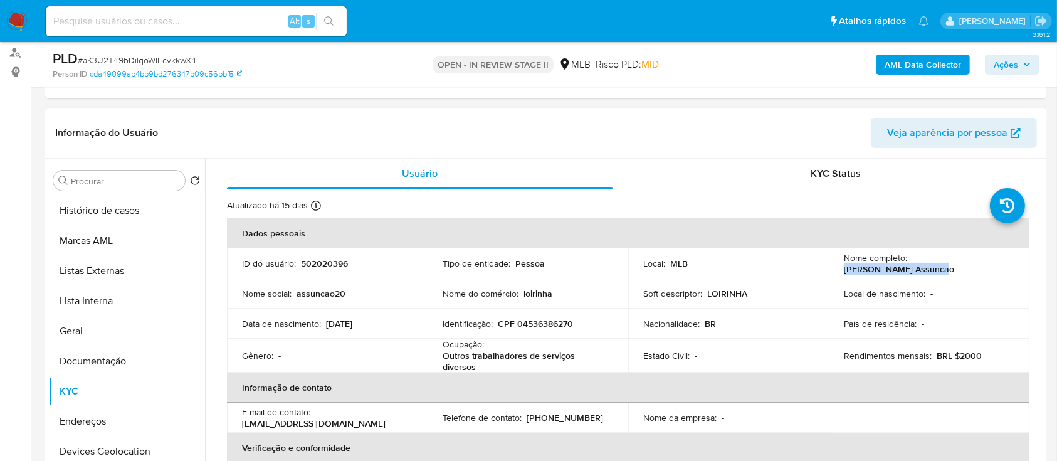
drag, startPoint x: 909, startPoint y: 262, endPoint x: 1007, endPoint y: 265, distance: 97.8
click at [1007, 125] on div "Nome completo : Rayane Basso Assuncao" at bounding box center [929, 263] width 171 height 23
copy p "Rayane Basso Assuncao"
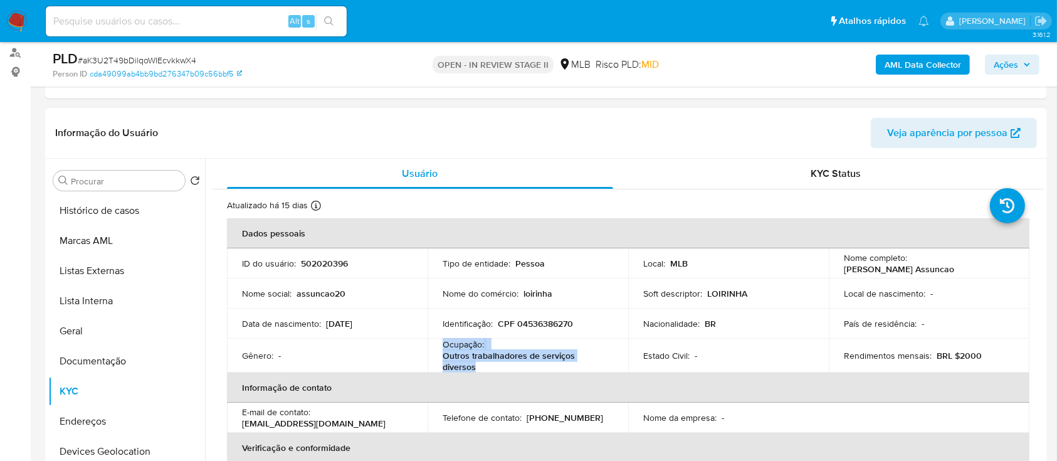
drag, startPoint x: 478, startPoint y: 365, endPoint x: 441, endPoint y: 346, distance: 41.2
click at [443, 125] on div "Ocupação : Outros trabalhadores de serviços diversos" at bounding box center [528, 356] width 171 height 34
copy div "Ocupação : Outros trabalhadores de serviços diversos"
click at [81, 125] on button "Geral" at bounding box center [121, 331] width 147 height 30
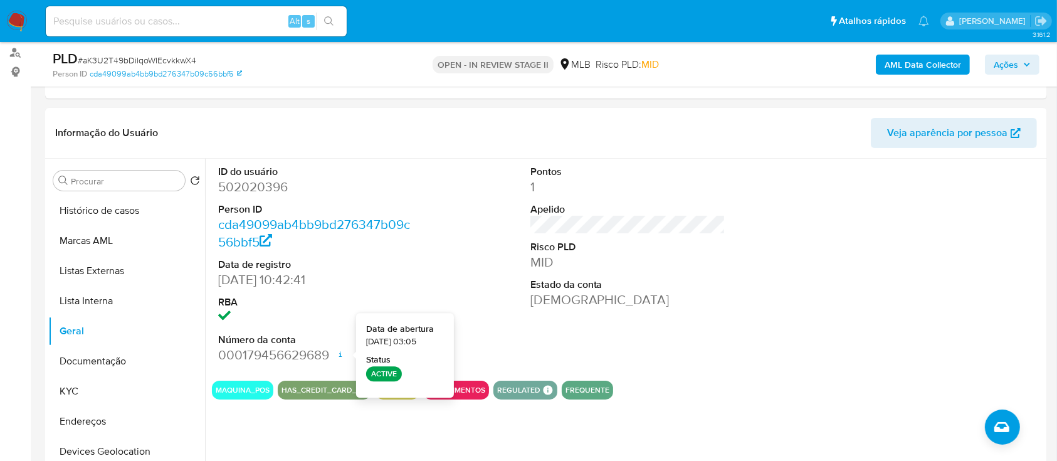
drag, startPoint x: 406, startPoint y: 340, endPoint x: 377, endPoint y: 340, distance: 29.5
